Goal: Use online tool/utility: Utilize a website feature to perform a specific function

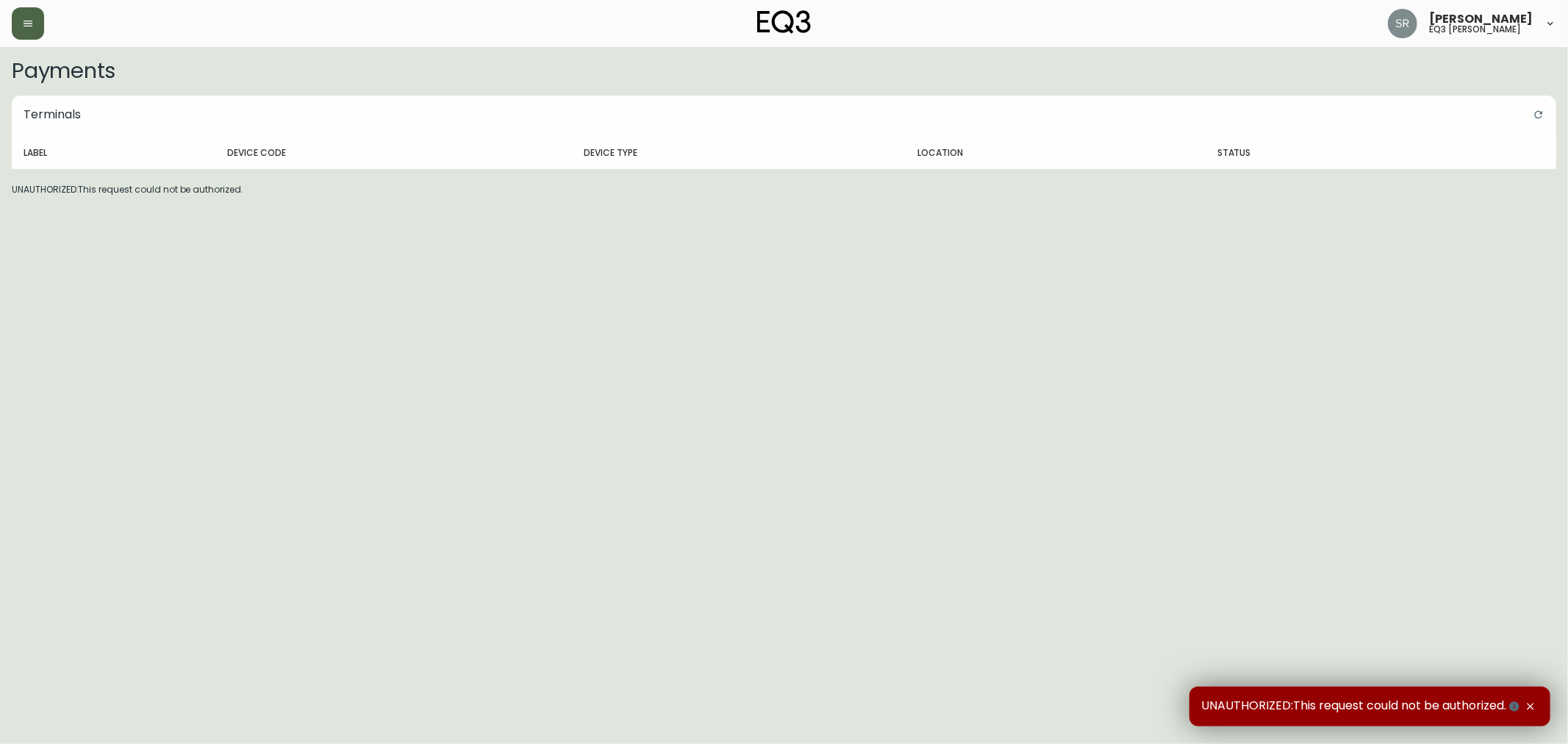
click at [35, 25] on button "button" at bounding box center [27, 23] width 32 height 32
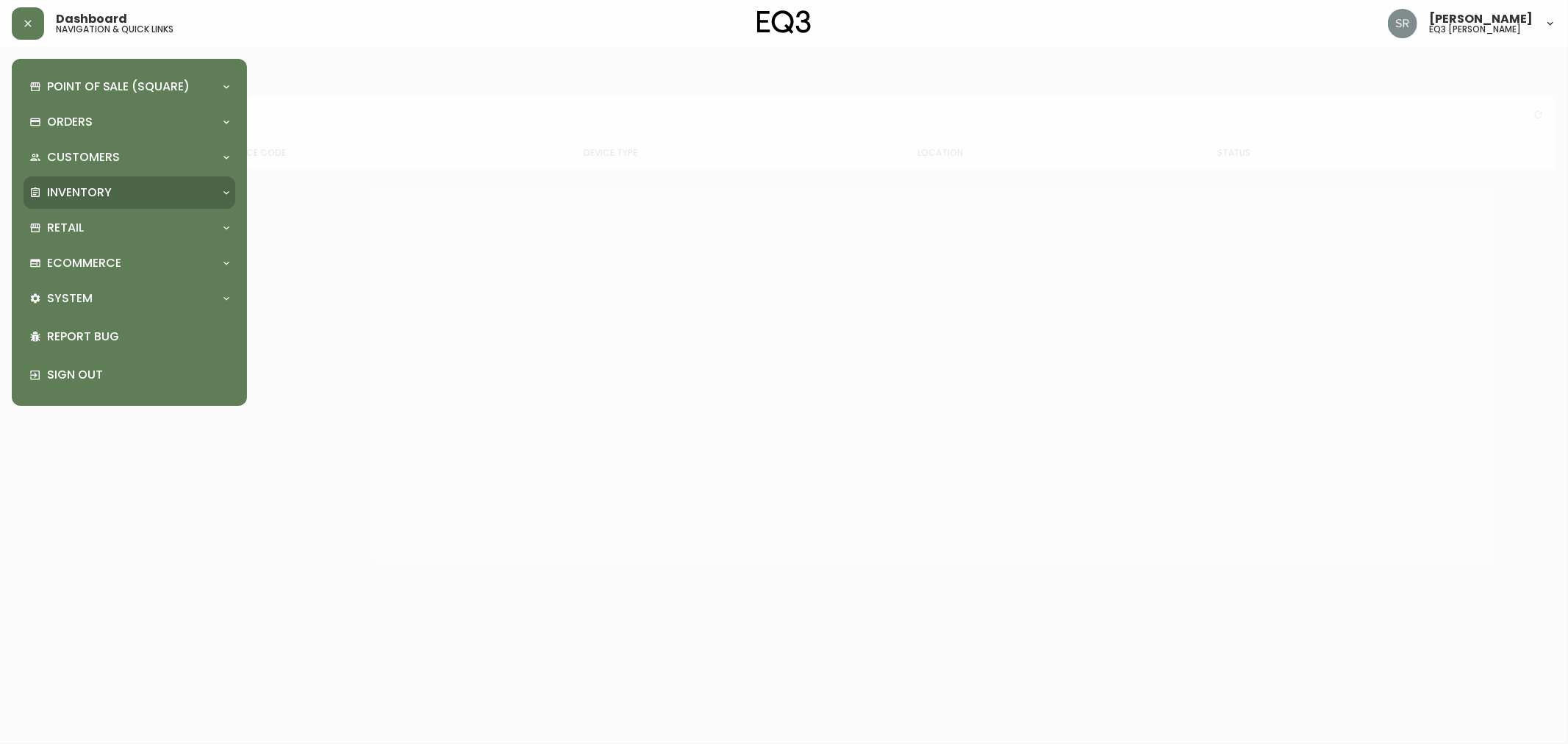
click at [120, 199] on div "Inventory" at bounding box center [122, 192] width 185 height 16
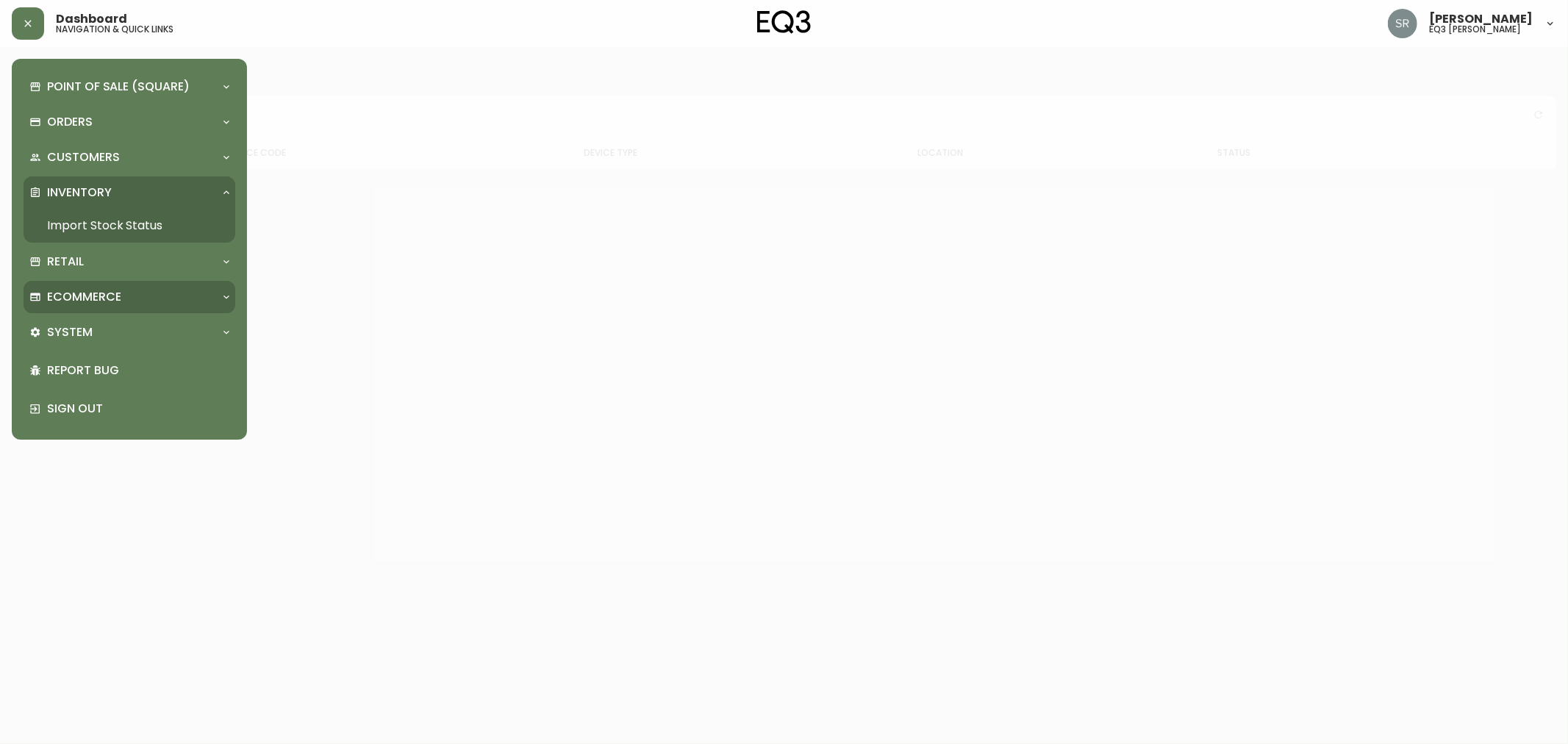
click at [101, 287] on div "Ecommerce" at bounding box center [130, 297] width 212 height 32
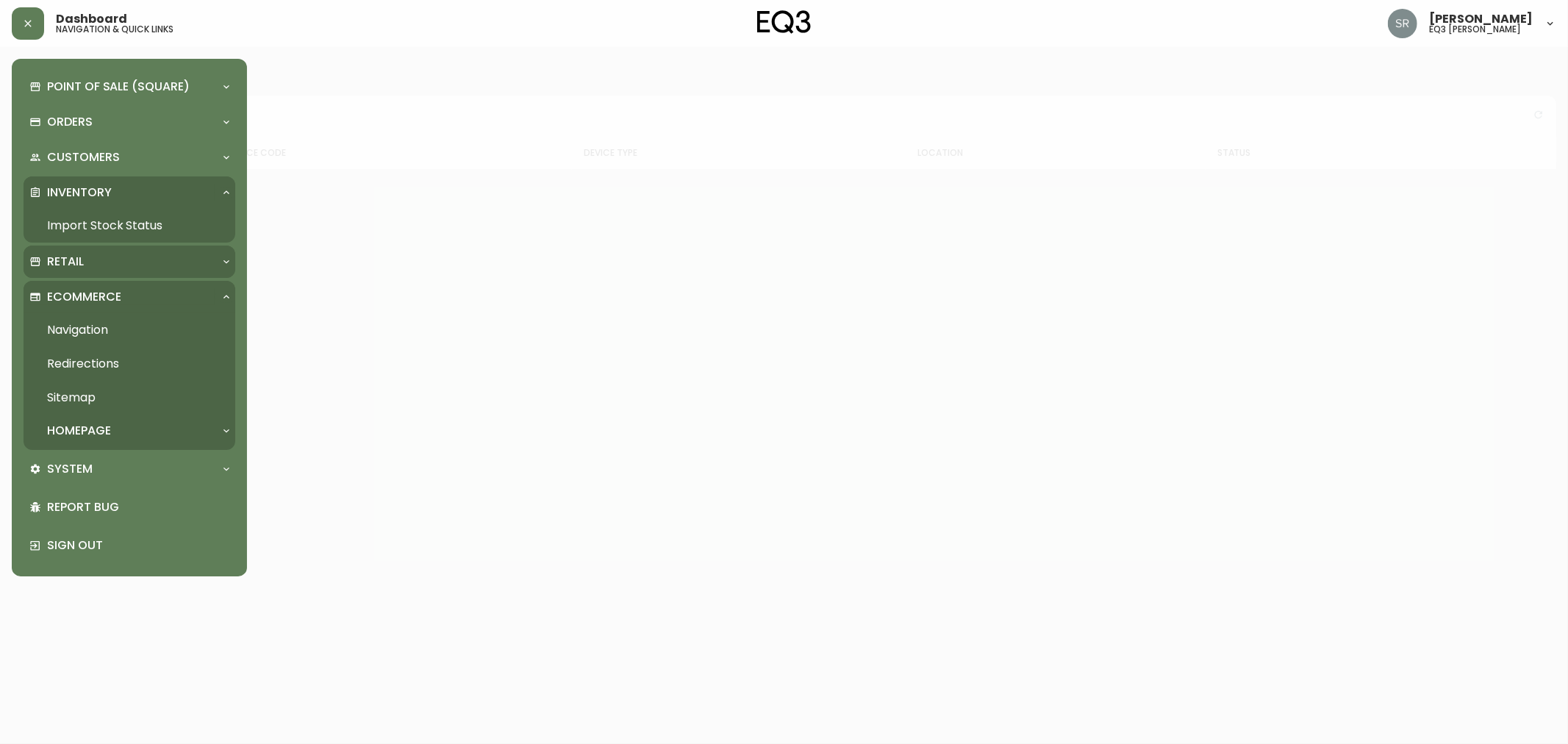
click at [118, 255] on div "Retail" at bounding box center [122, 262] width 185 height 16
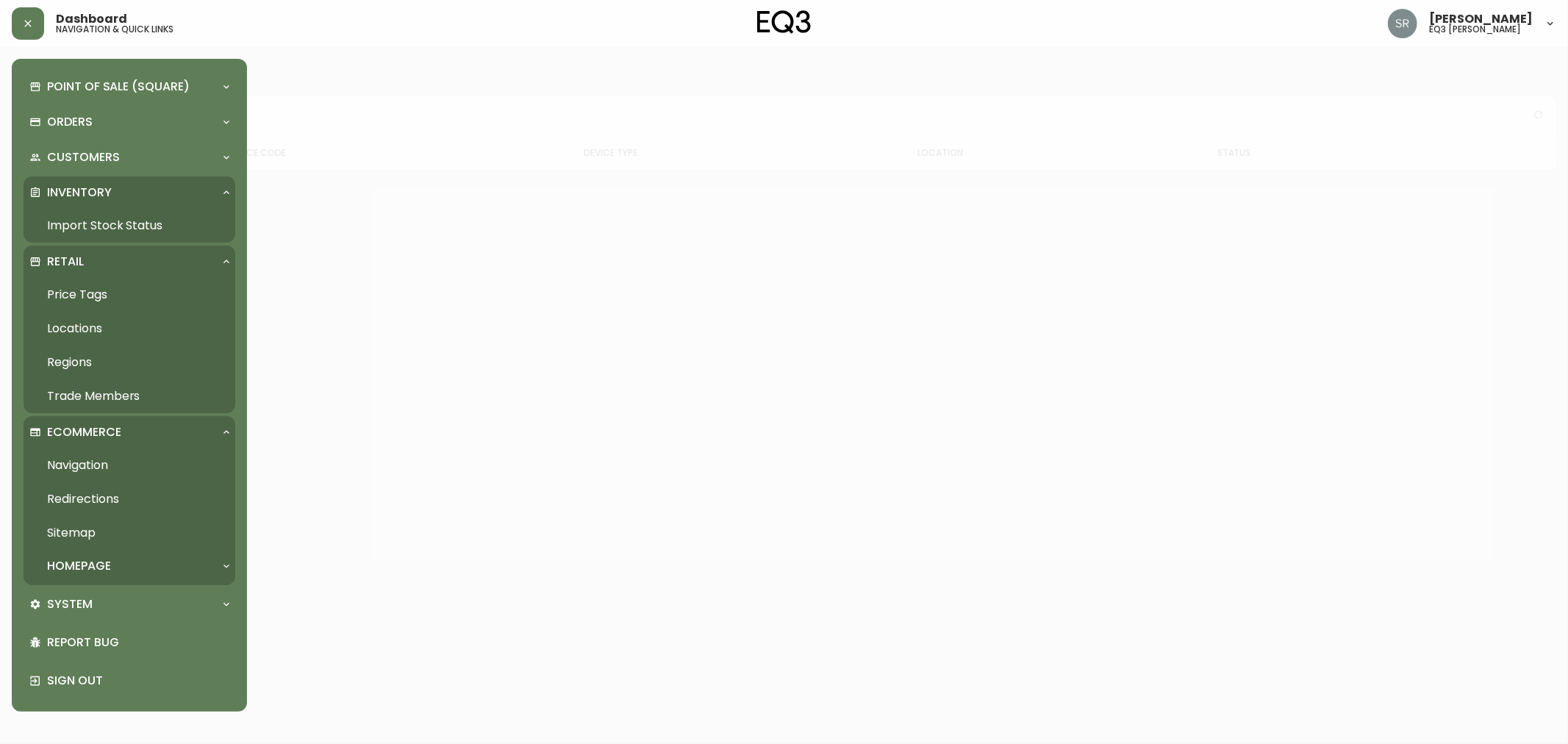
click at [116, 297] on link "Price Tags" at bounding box center [130, 294] width 212 height 34
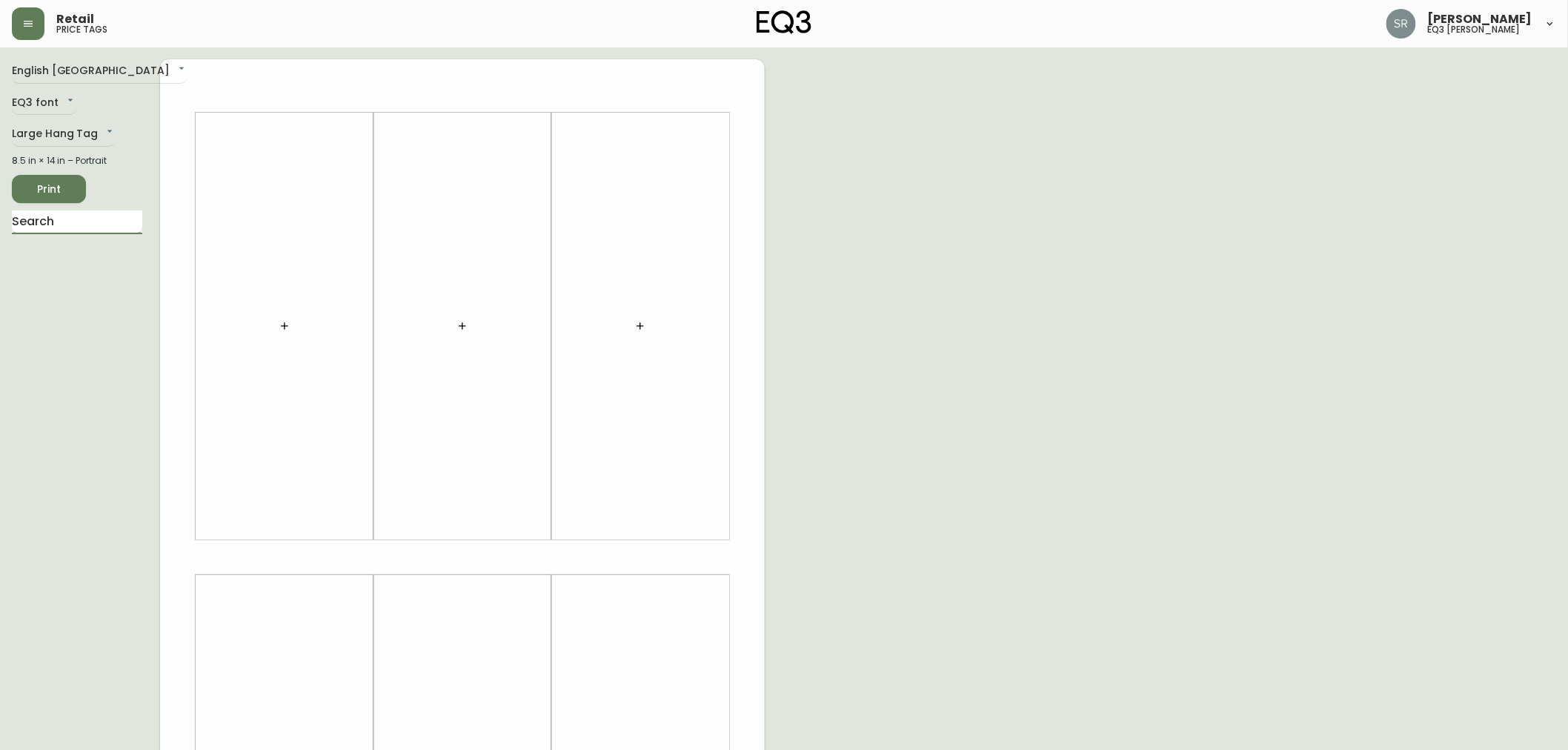
click at [75, 217] on input "text" at bounding box center [76, 222] width 130 height 24
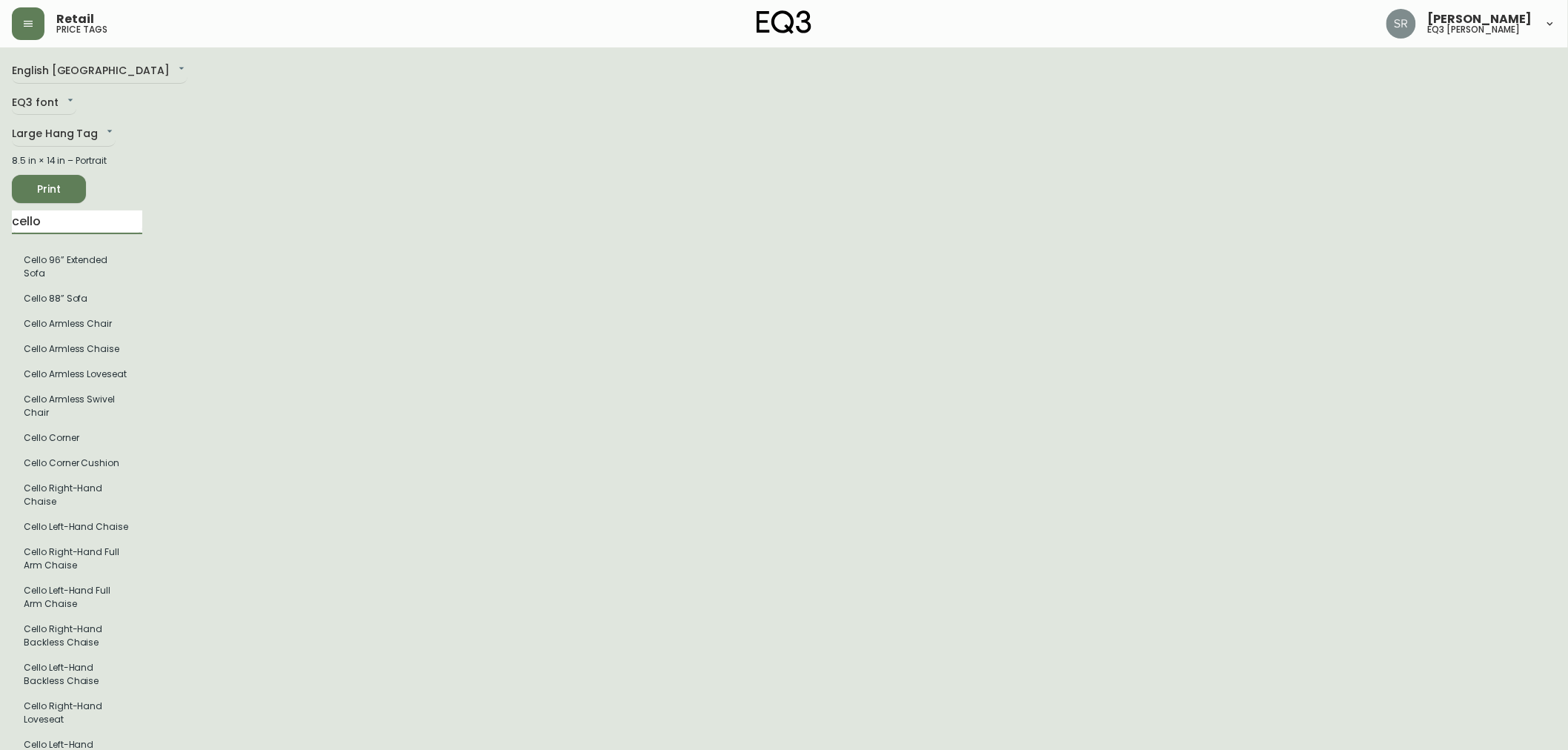
type input "cello"
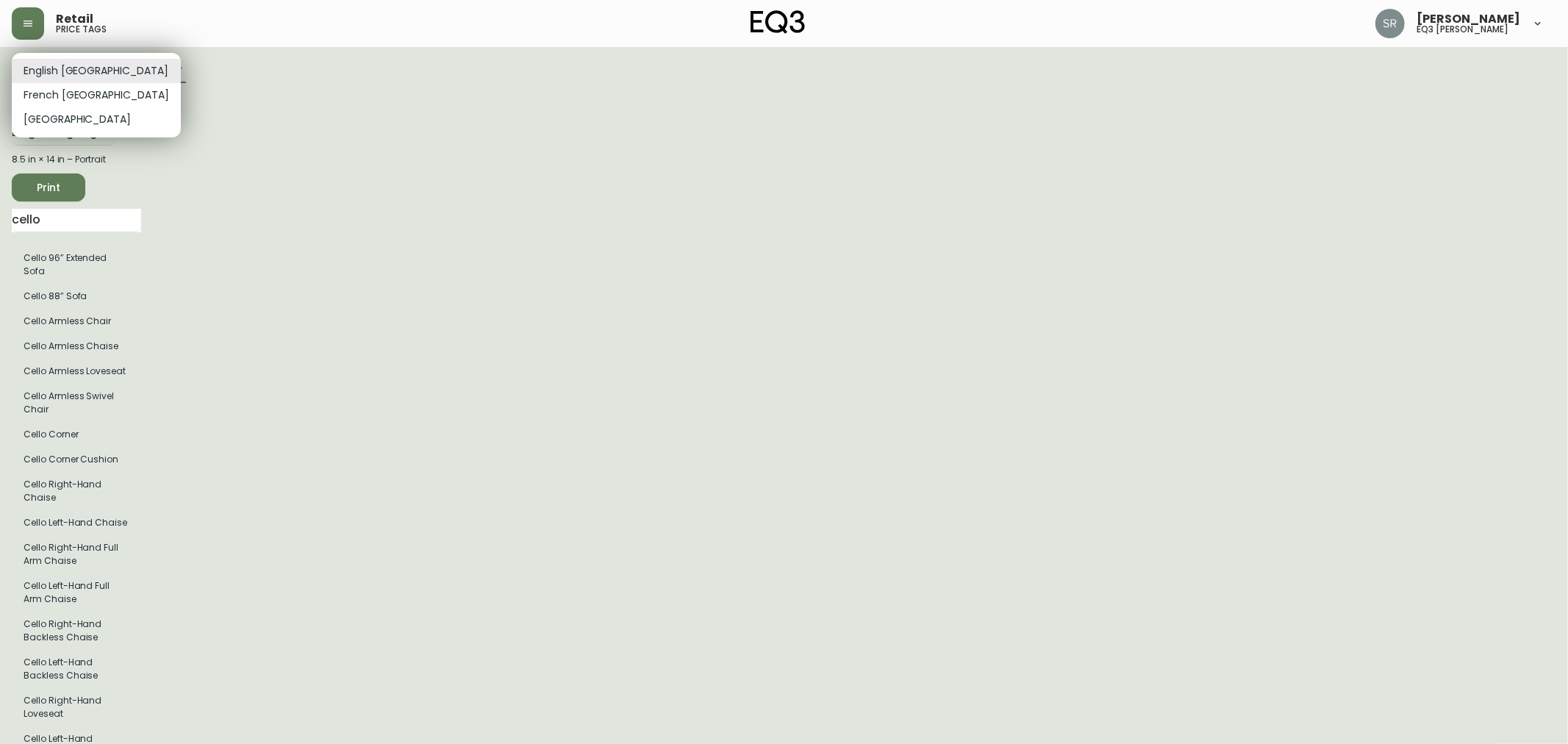
click at [71, 94] on li "French [GEOGRAPHIC_DATA]" at bounding box center [96, 95] width 169 height 25
type input "fr_CA"
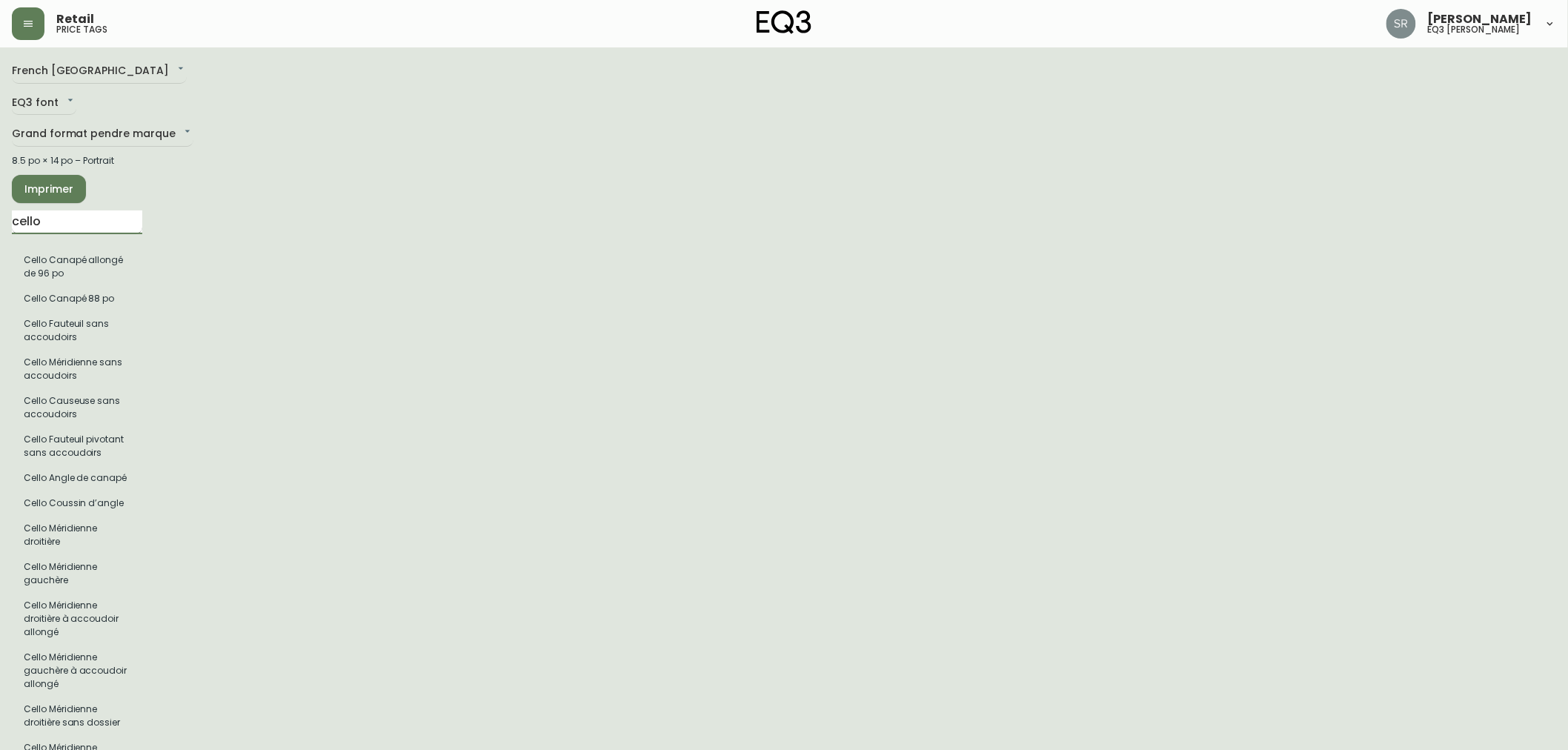
click at [15, 223] on input "cello" at bounding box center [76, 222] width 130 height 24
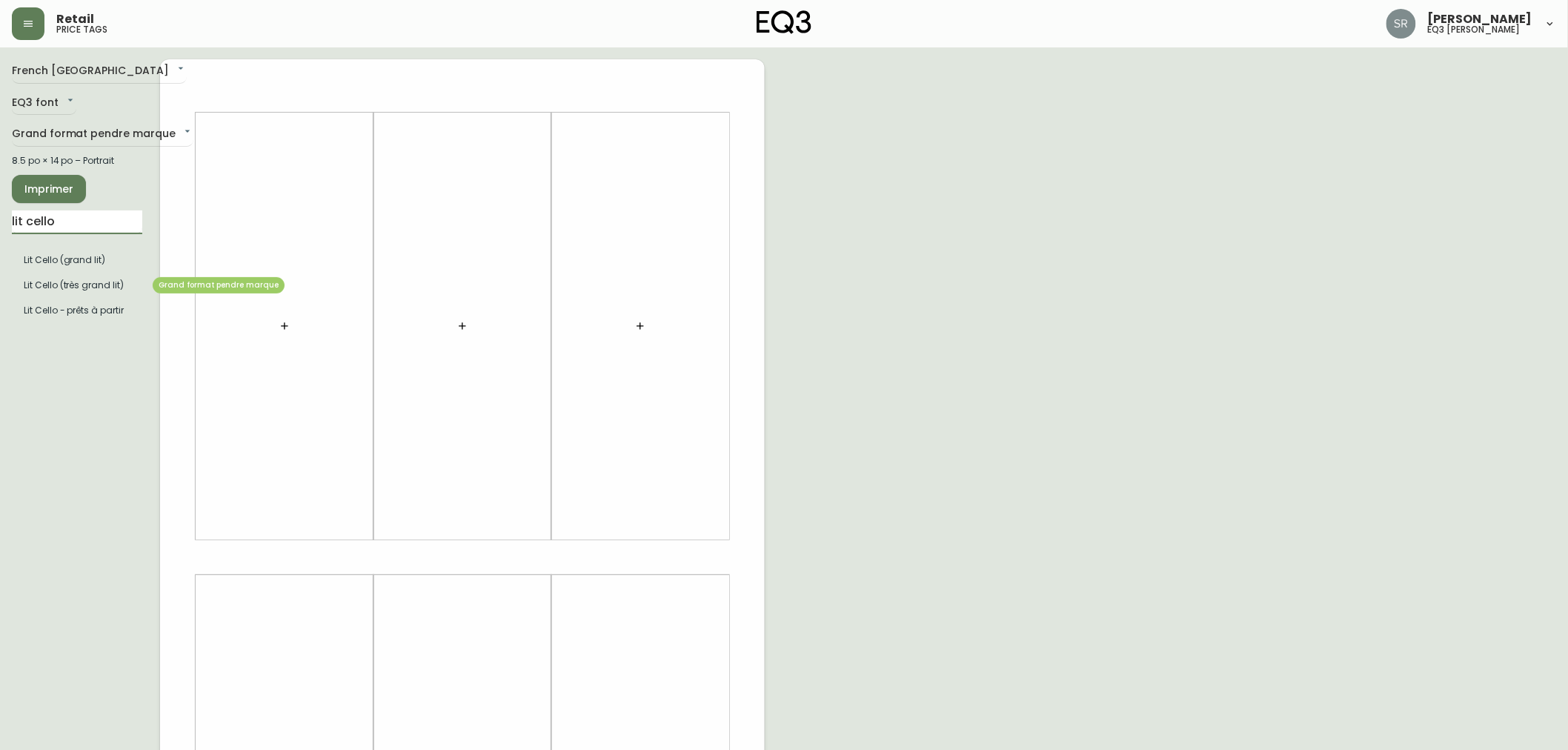
type input "lit cello"
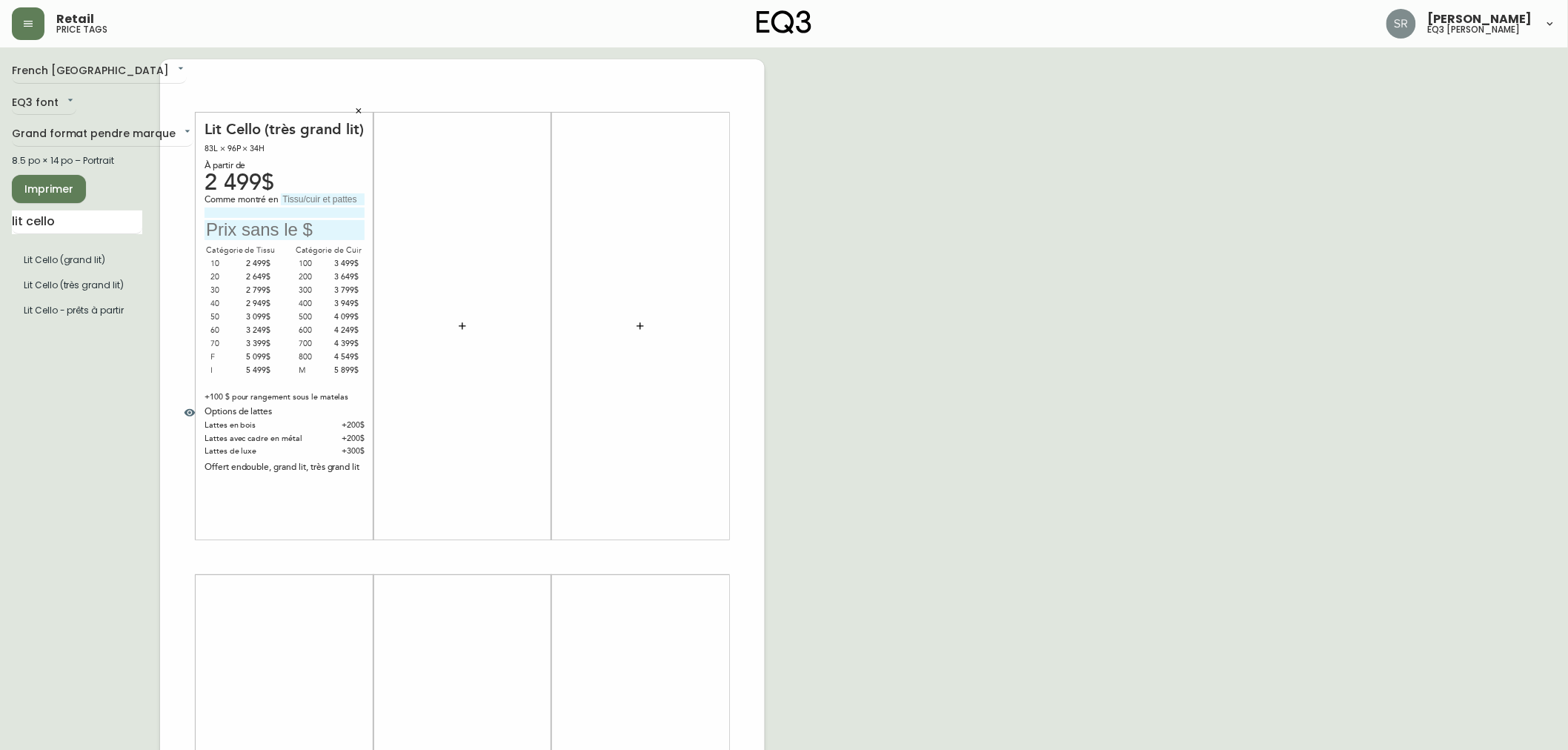
click at [298, 193] on input "text" at bounding box center [322, 199] width 84 height 12
type input "[PERSON_NAME]"
click at [249, 226] on input "text" at bounding box center [284, 230] width 160 height 20
drag, startPoint x: 72, startPoint y: 215, endPoint x: 22, endPoint y: 218, distance: 50.1
click at [22, 218] on input "lit cello" at bounding box center [76, 222] width 130 height 24
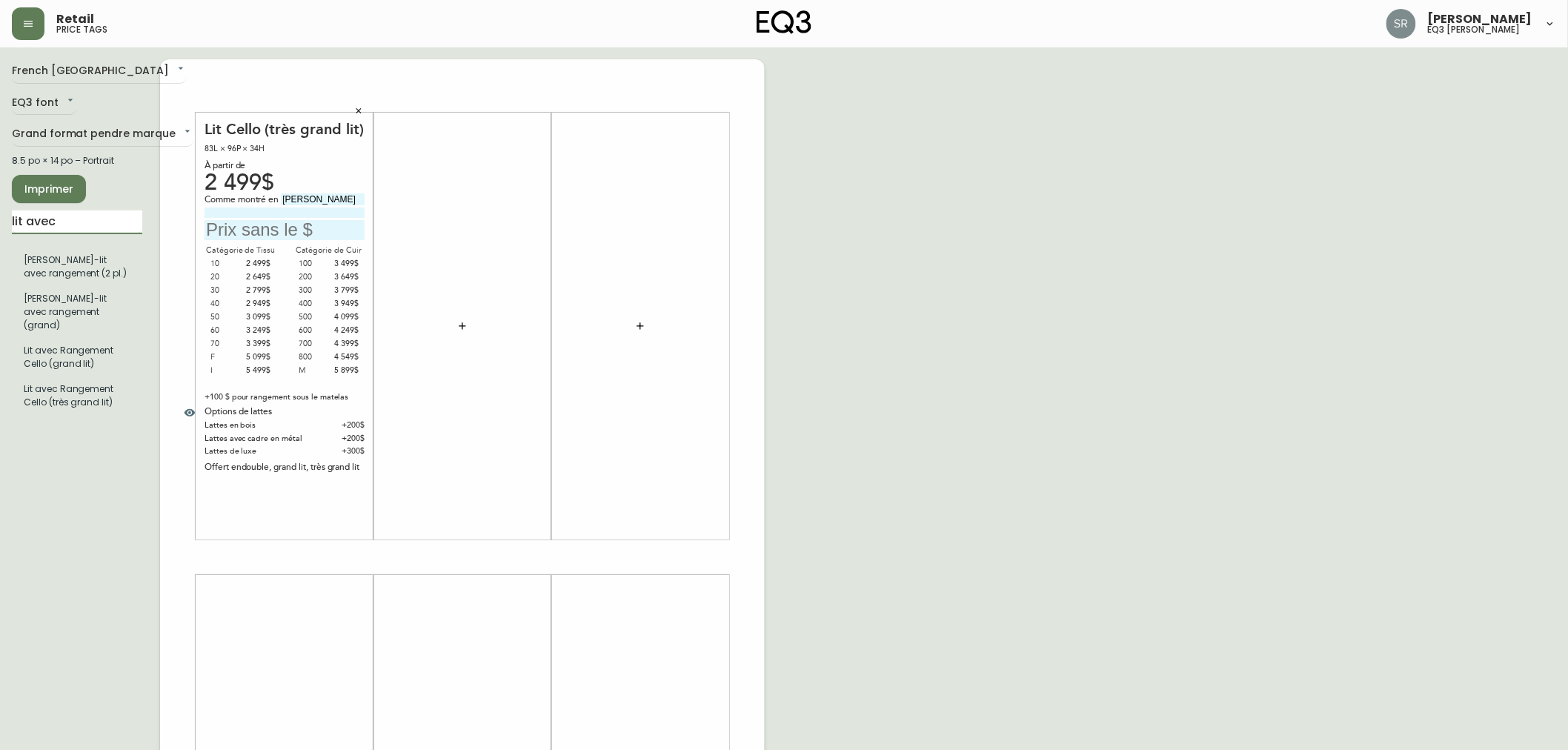
type input "lit avec rangement cello"
click at [357, 113] on icon "button" at bounding box center [359, 111] width 5 height 5
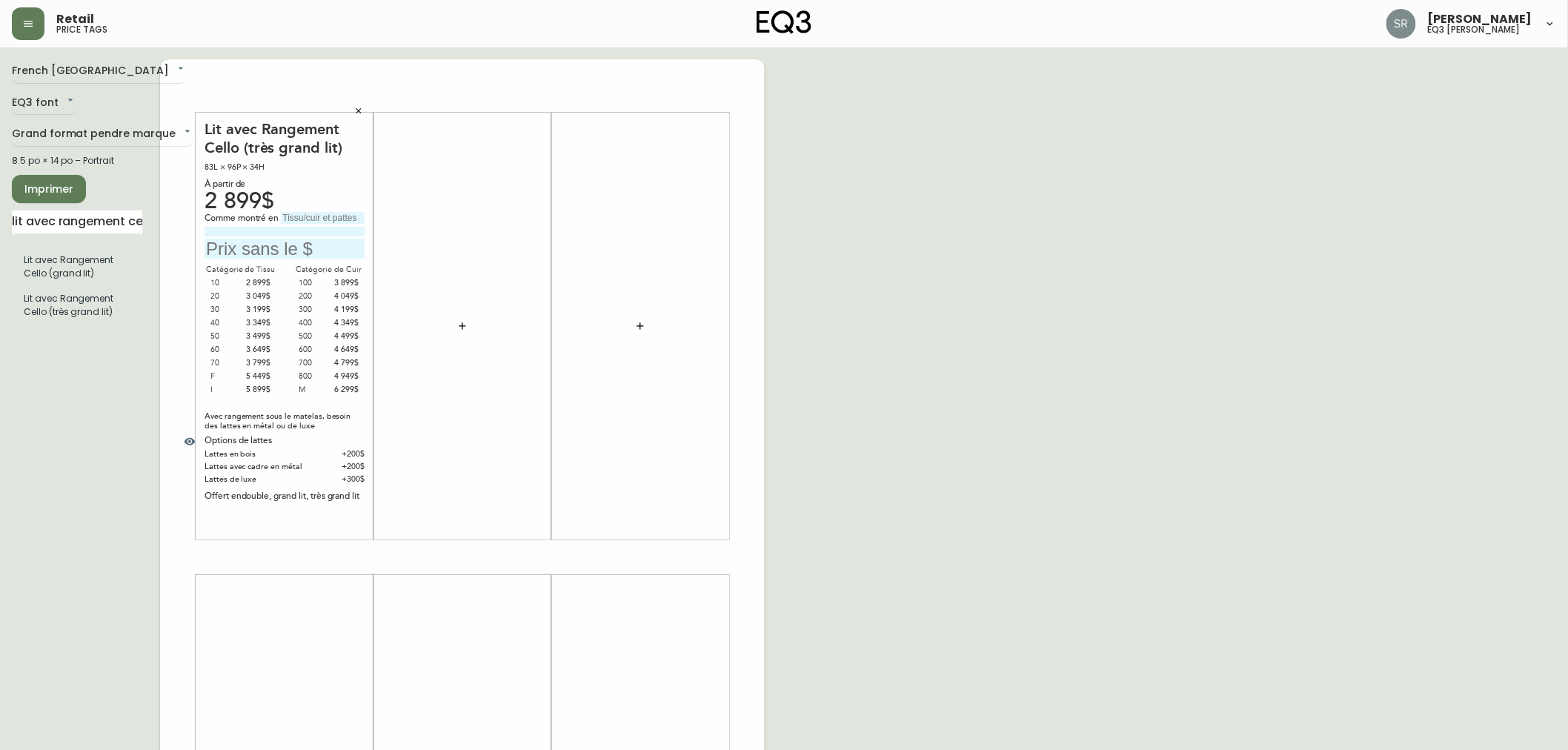
click at [269, 237] on div "Comme montré en" at bounding box center [284, 235] width 160 height 46
click at [264, 246] on input "text" at bounding box center [284, 249] width 160 height 20
type input "3649$"
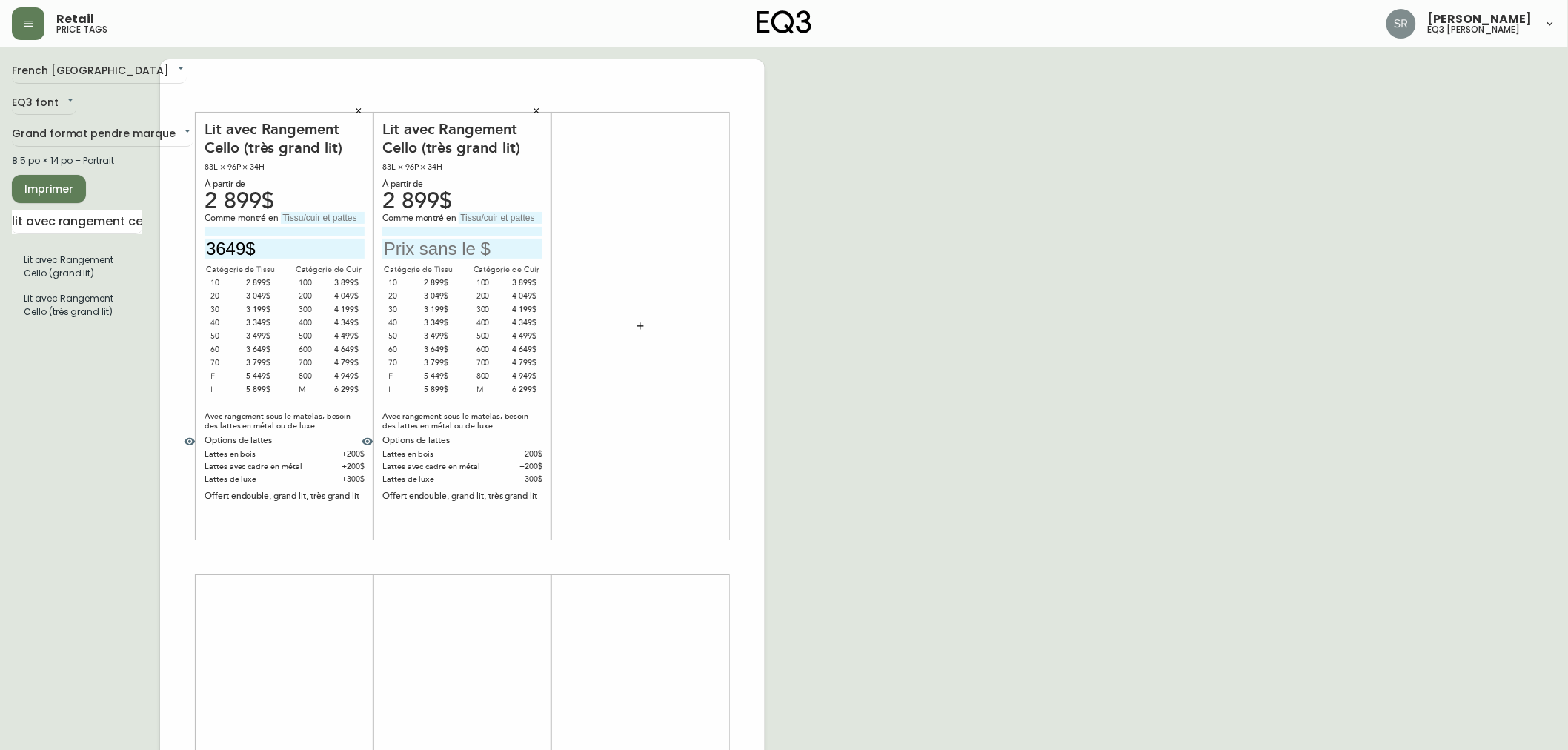
click at [361, 109] on icon "button" at bounding box center [358, 111] width 9 height 9
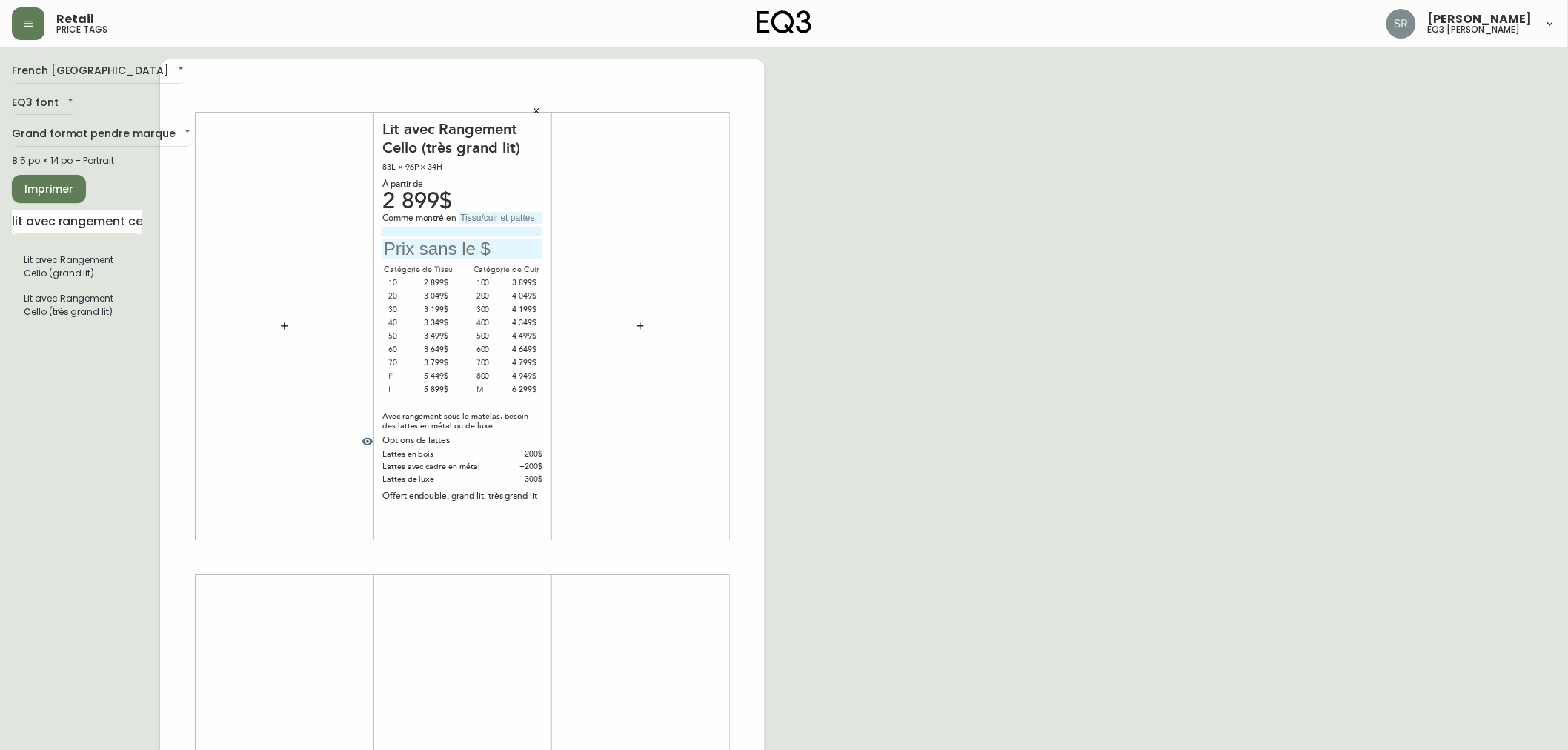
click at [472, 227] on input at bounding box center [462, 232] width 160 height 10
click at [473, 213] on input "text" at bounding box center [501, 218] width 84 height 12
type input "[PERSON_NAME]"
click at [438, 246] on input "text" at bounding box center [462, 249] width 160 height 20
type input "3649$"
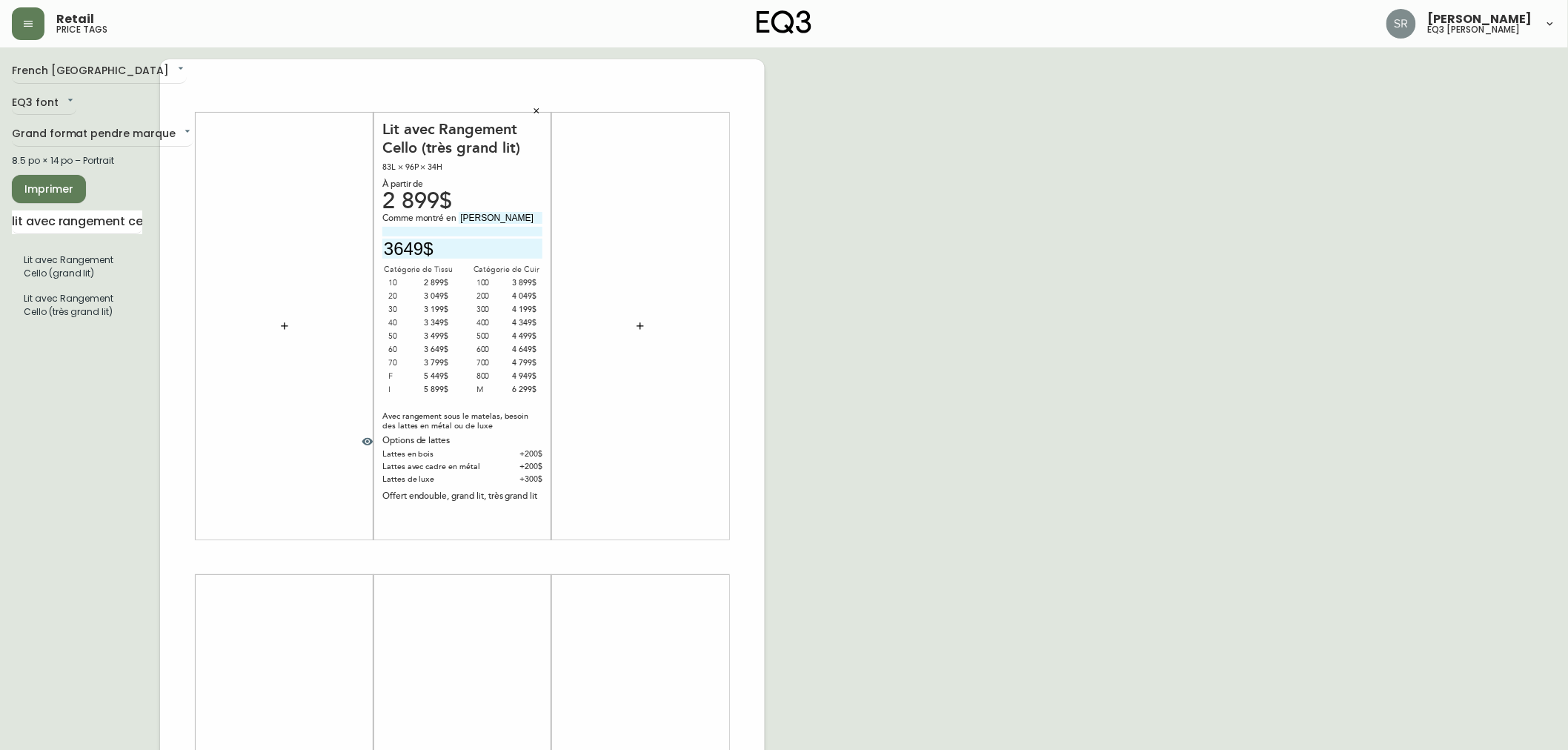
click at [62, 186] on span "Imprimer" at bounding box center [49, 189] width 51 height 18
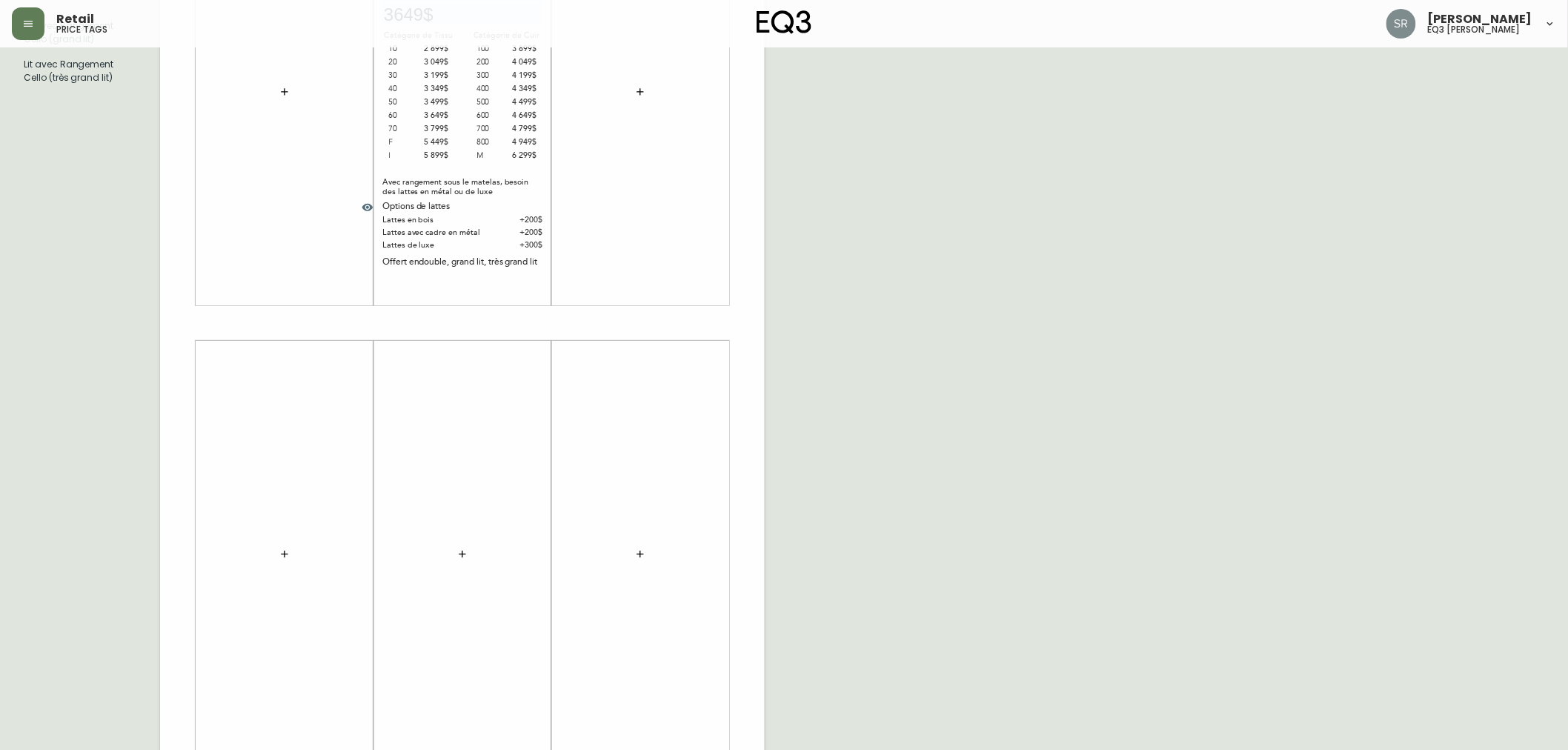
scroll to position [305, 0]
